Goal: Task Accomplishment & Management: Manage account settings

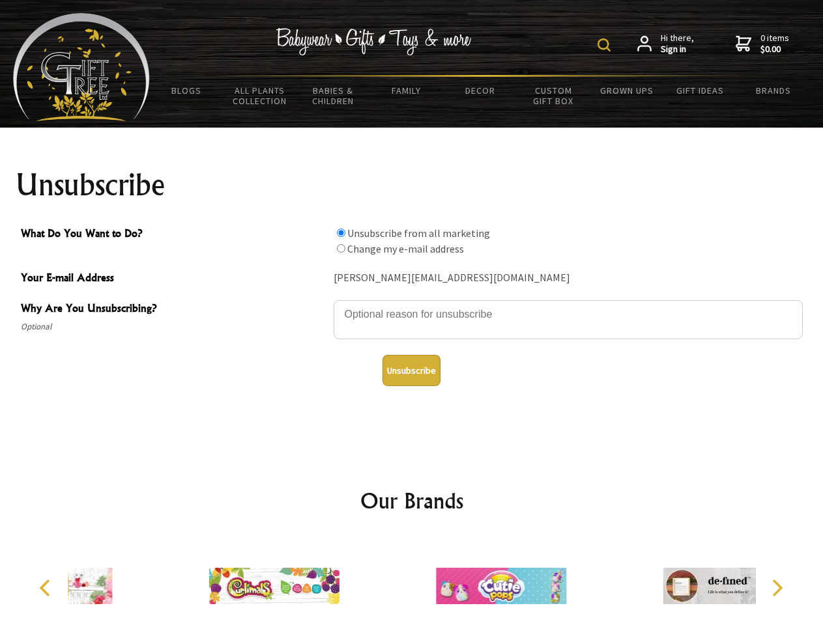
click at [606, 45] on img at bounding box center [603, 44] width 13 height 13
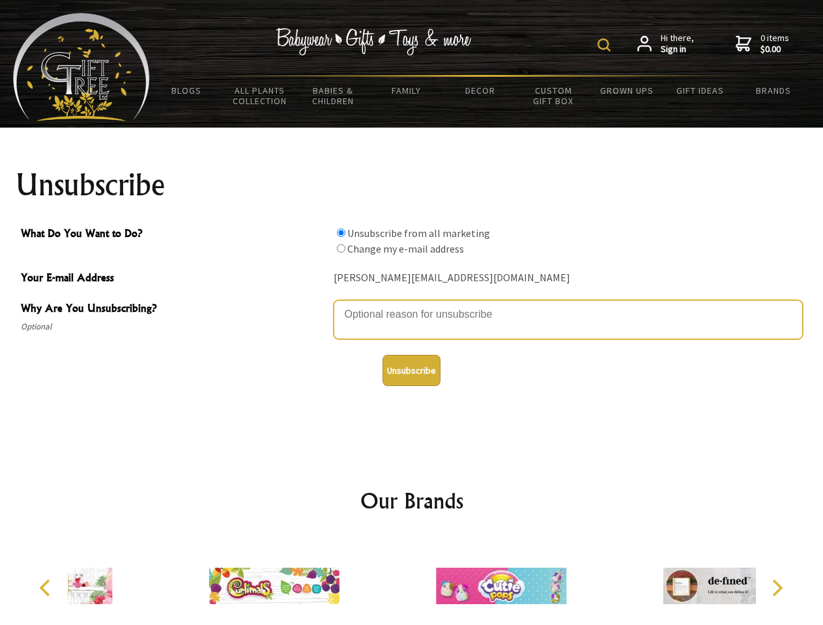
click at [412, 305] on textarea "Why Are You Unsubscribing?" at bounding box center [567, 319] width 469 height 39
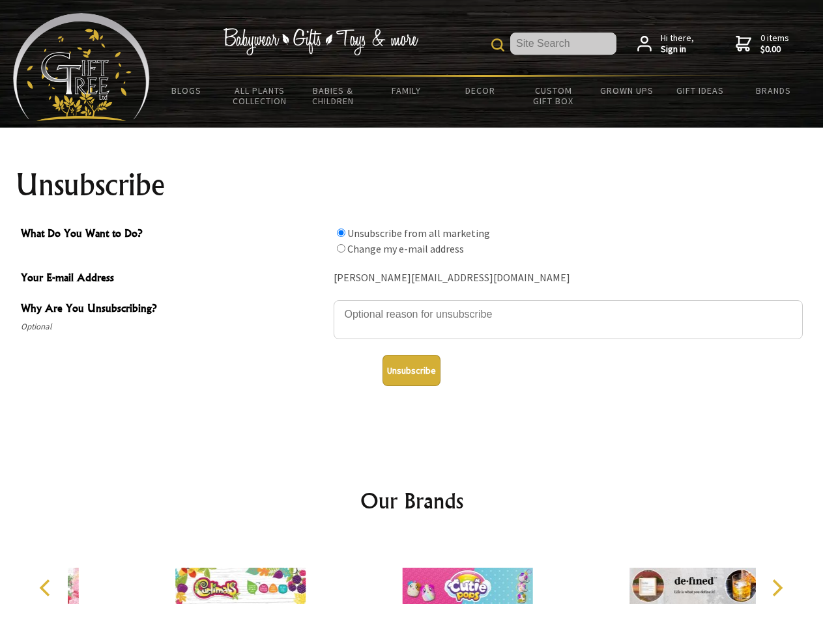
click at [341, 233] on input "What Do You Want to Do?" at bounding box center [341, 233] width 8 height 8
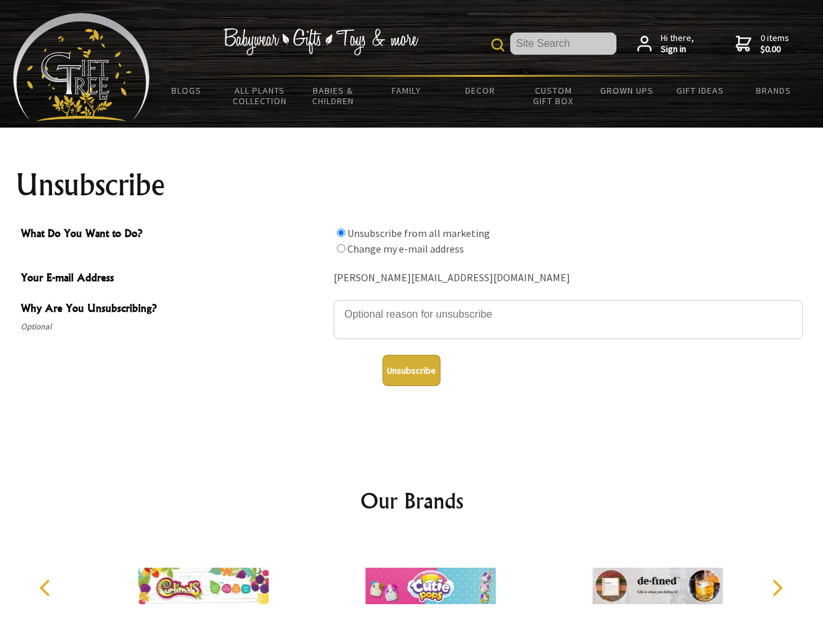
click at [341, 248] on input "What Do You Want to Do?" at bounding box center [341, 248] width 8 height 8
radio input "true"
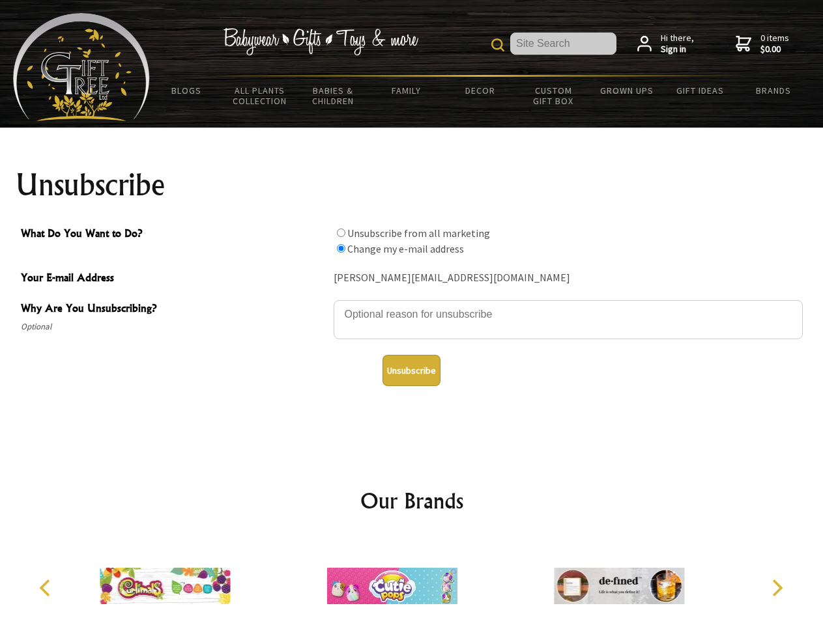
click at [411, 371] on button "Unsubscribe" at bounding box center [411, 370] width 58 height 31
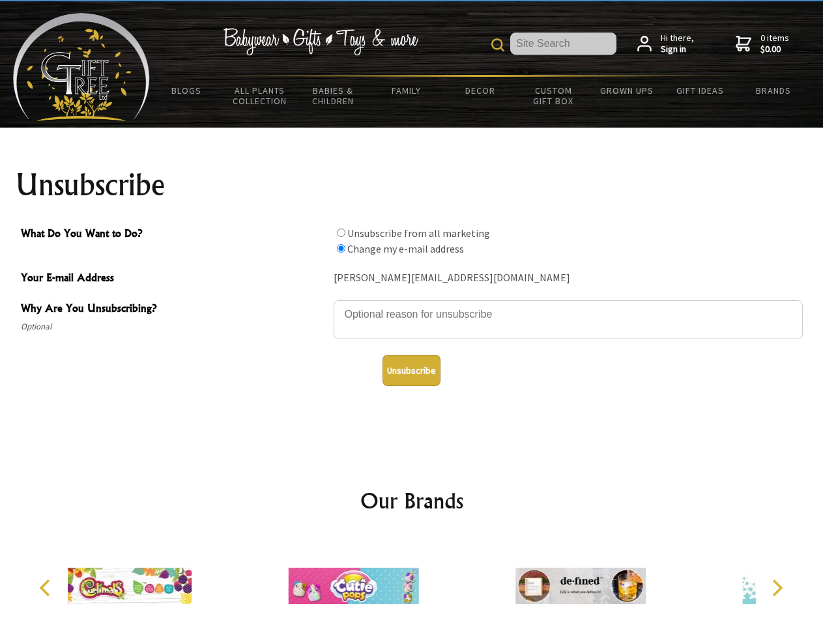
click at [412, 581] on img at bounding box center [353, 586] width 130 height 98
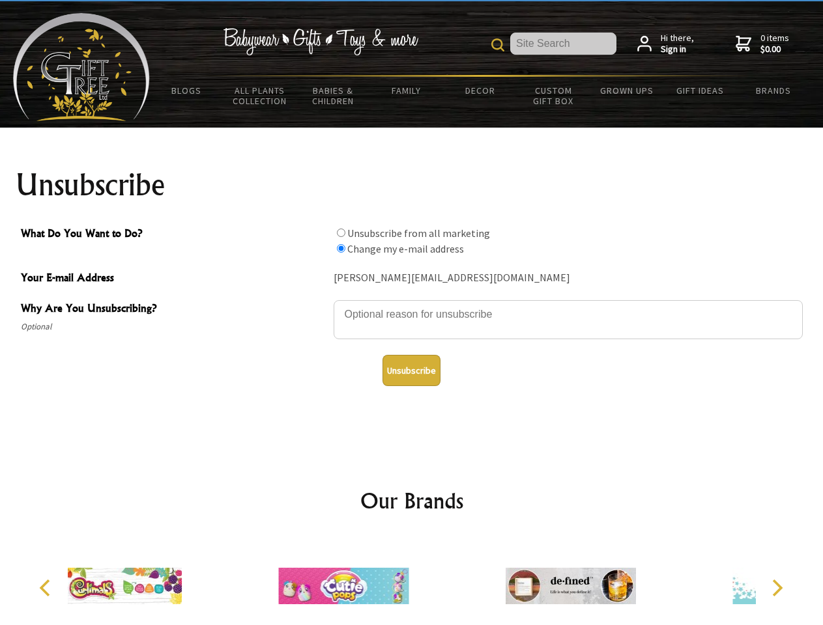
click at [47, 588] on icon "Previous" at bounding box center [46, 588] width 17 height 17
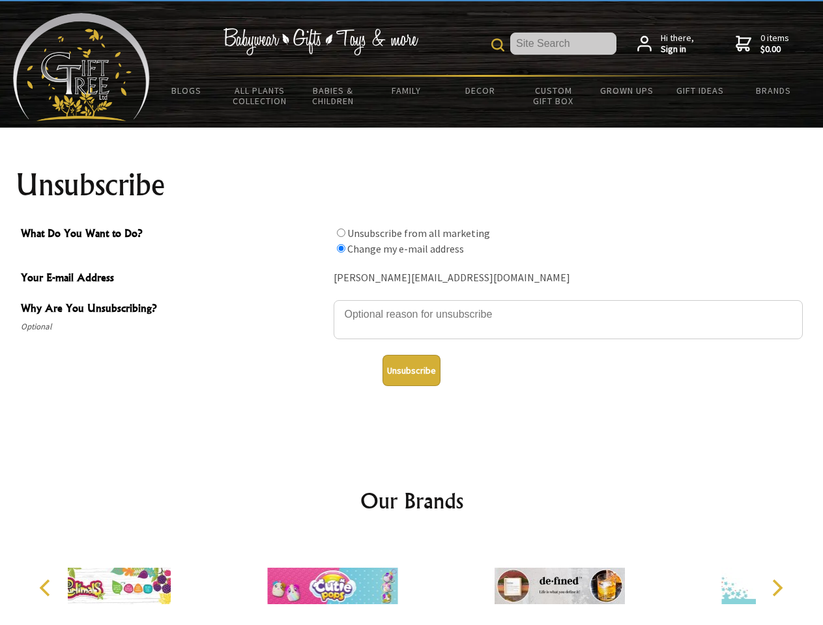
click at [776, 588] on icon "Next" at bounding box center [775, 588] width 17 height 17
